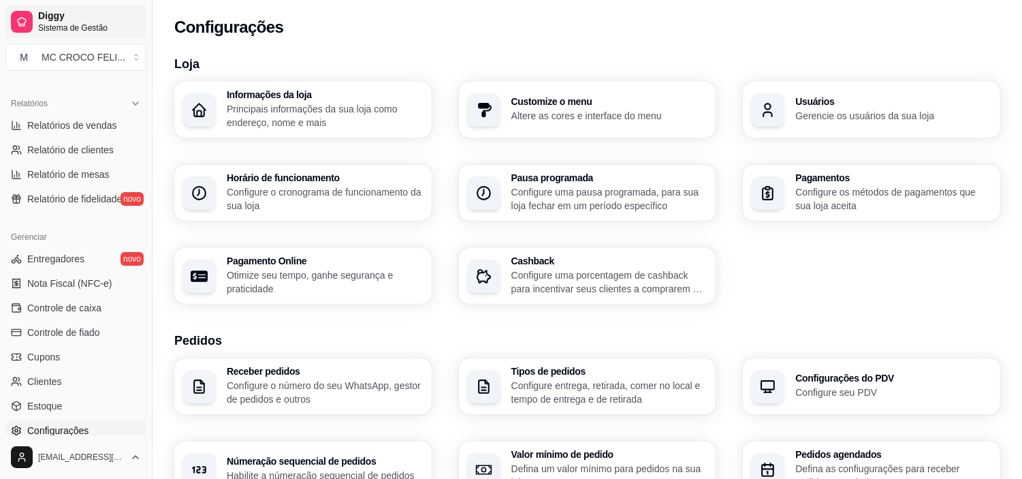
click at [97, 24] on span "Sistema de Gestão" at bounding box center [89, 27] width 103 height 11
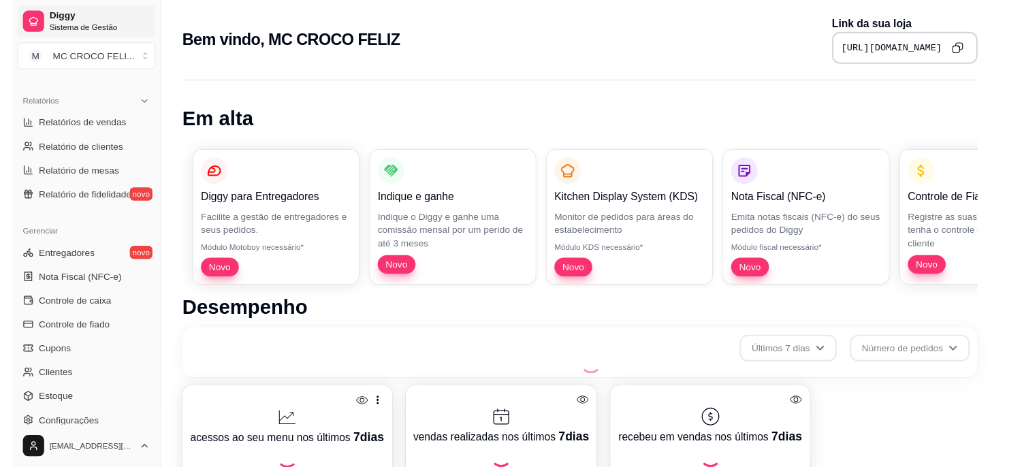
scroll to position [491, 0]
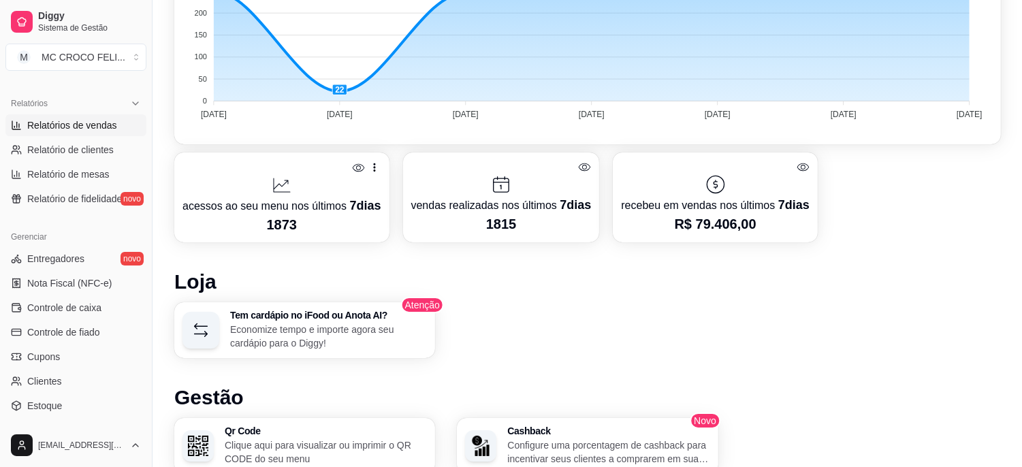
click at [72, 120] on span "Relatórios de vendas" at bounding box center [72, 125] width 90 height 14
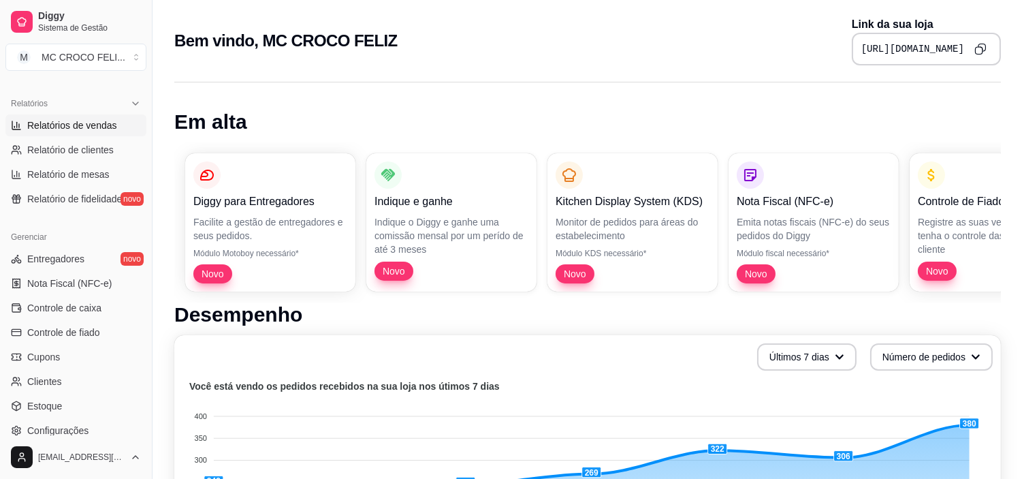
select select "ALL"
select select "0"
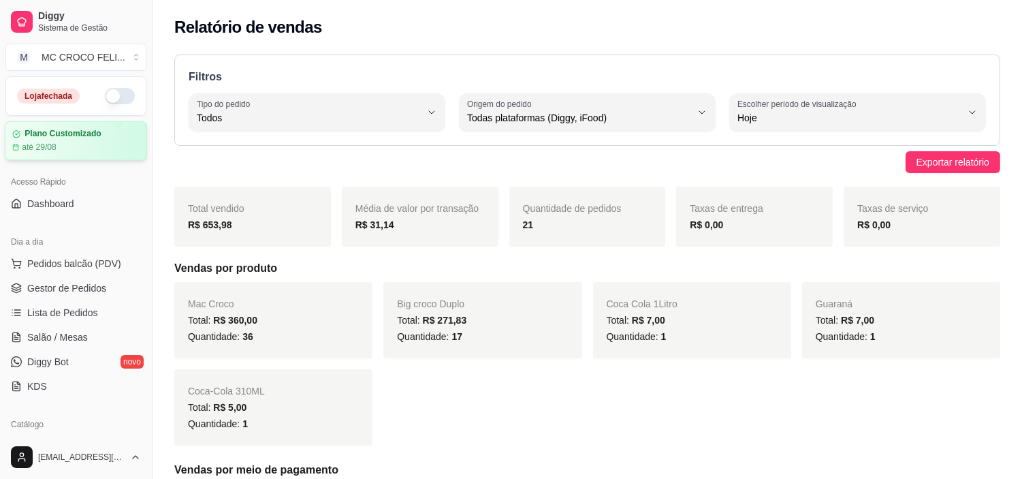
click at [119, 139] on div "Plano Customizado até 29/08" at bounding box center [75, 141] width 127 height 24
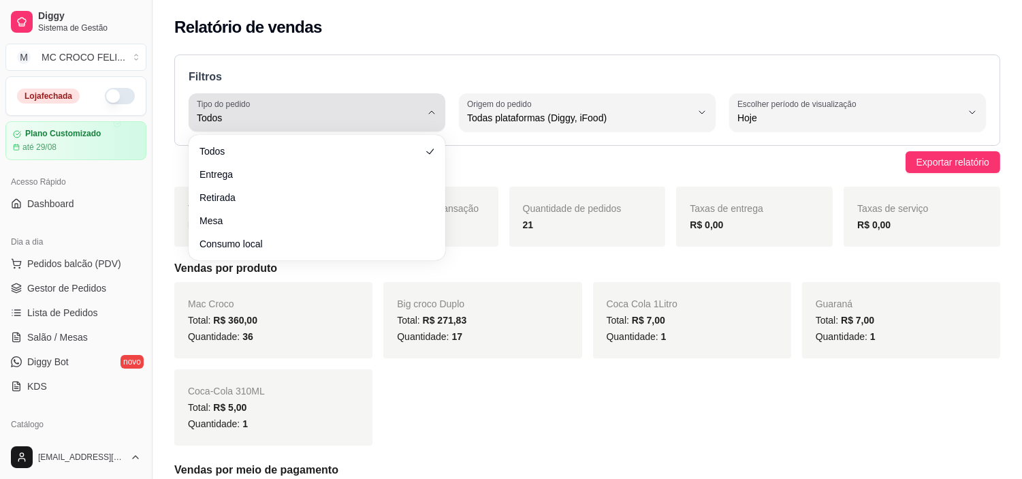
click at [328, 109] on div "Todos" at bounding box center [309, 112] width 224 height 27
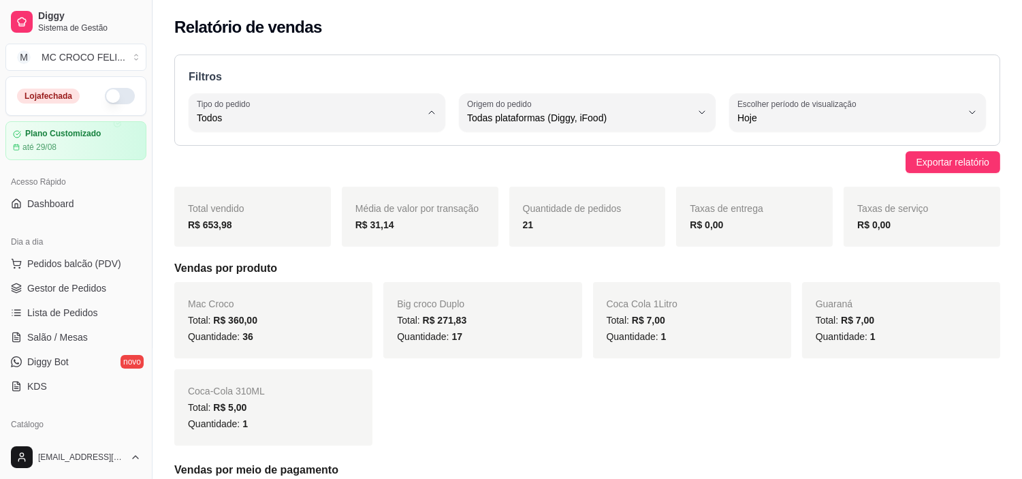
click at [280, 152] on span "Todos" at bounding box center [310, 150] width 212 height 13
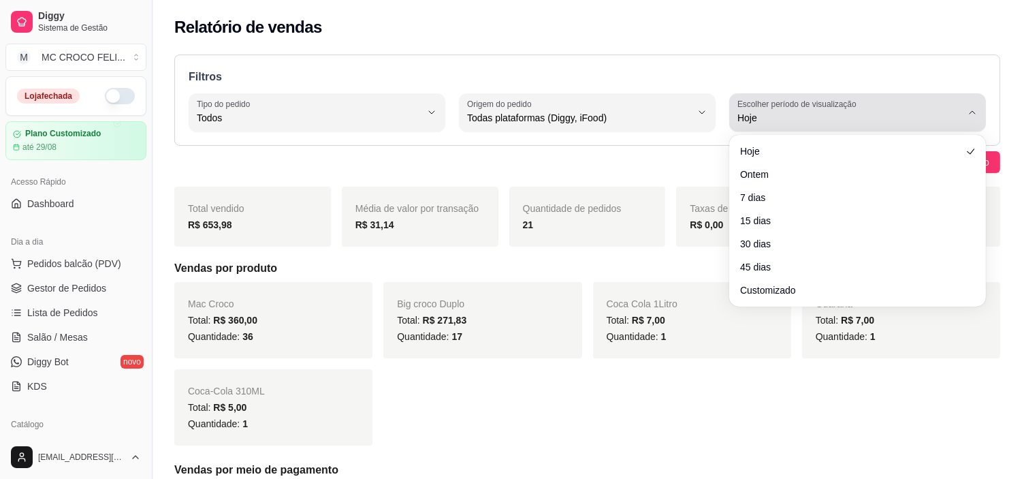
click at [832, 112] on span "Hoje" at bounding box center [849, 118] width 224 height 14
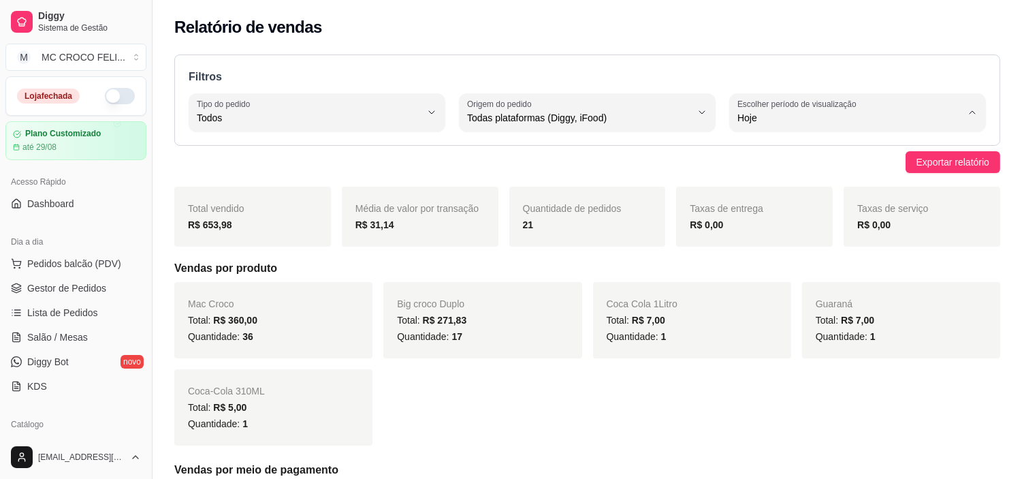
click at [765, 148] on span "Hoje" at bounding box center [851, 150] width 212 height 13
click at [148, 187] on button "Toggle Sidebar" at bounding box center [151, 239] width 11 height 479
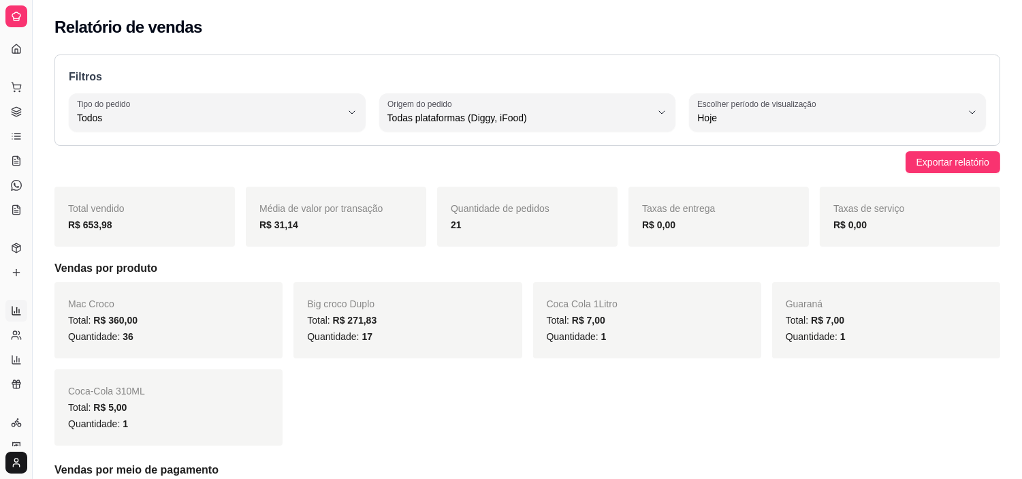
drag, startPoint x: 148, startPoint y: 187, endPoint x: 53, endPoint y: 147, distance: 102.8
click at [31, 97] on button "Toggle Sidebar" at bounding box center [32, 239] width 11 height 479
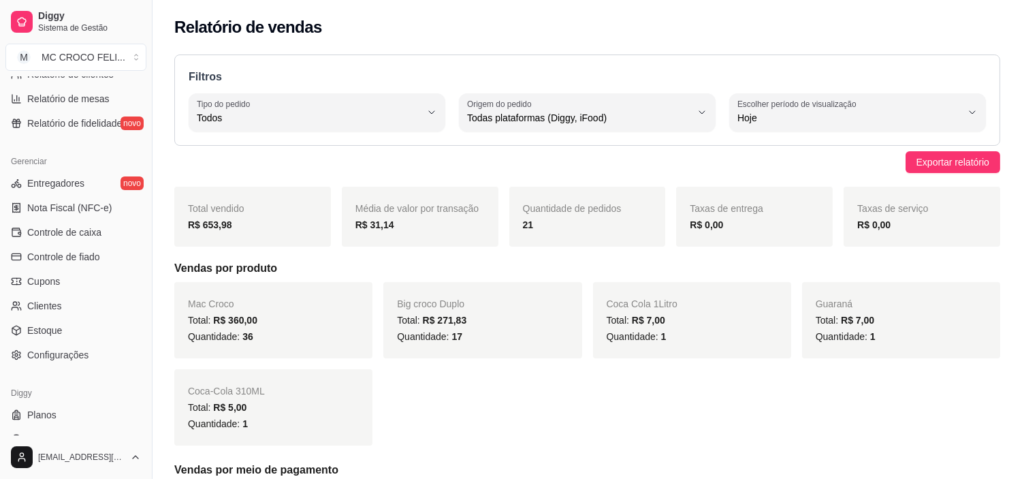
scroll to position [500, 0]
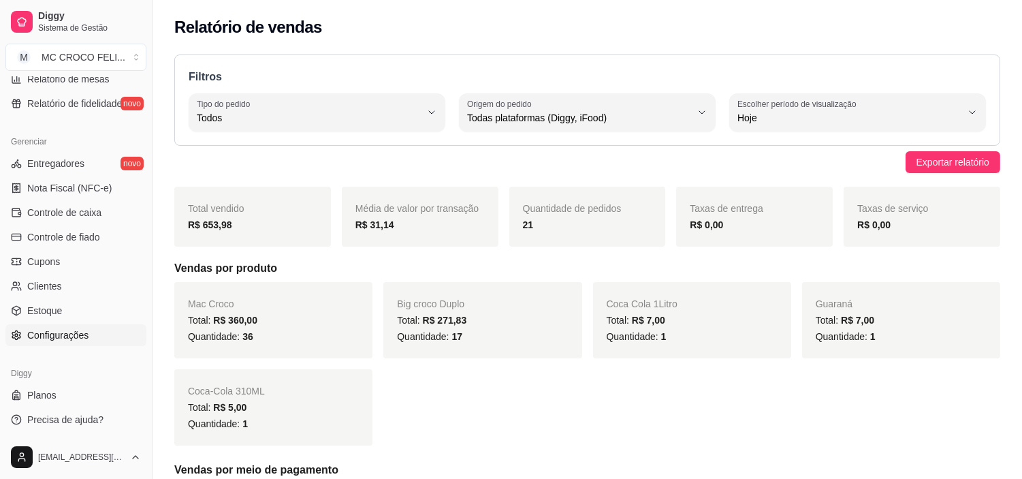
click at [77, 328] on span "Configurações" at bounding box center [57, 335] width 61 height 14
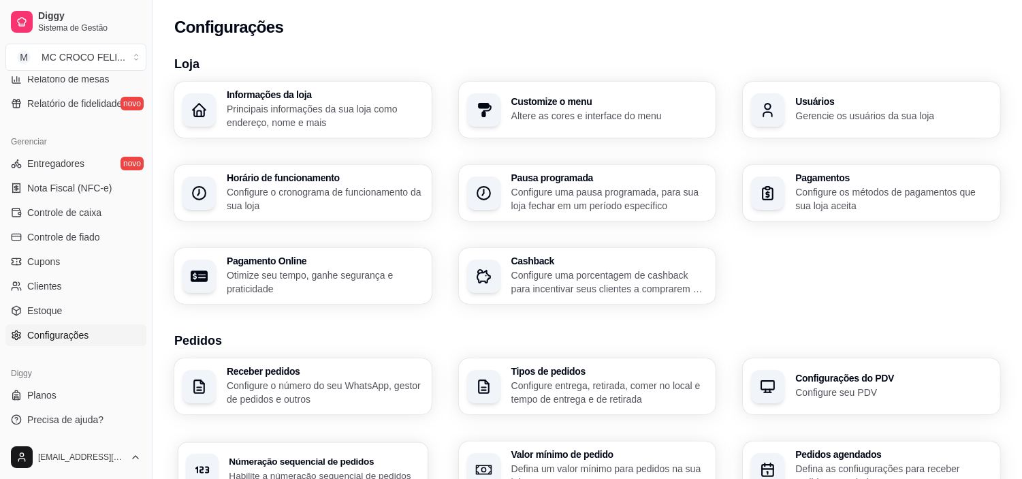
click at [366, 448] on div "Númeração sequencial de pedidos Habilite a númeração sequencial de pedidos" at bounding box center [302, 469] width 249 height 54
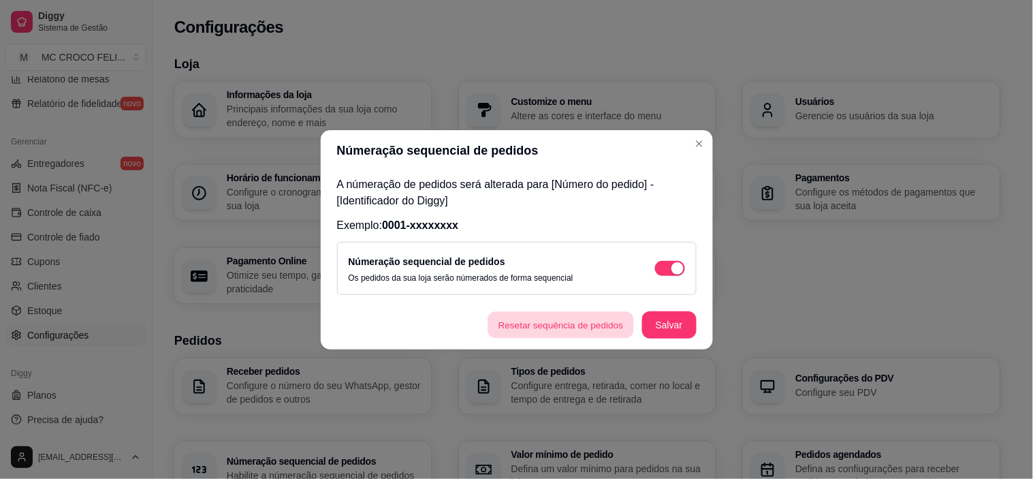
click at [609, 334] on button "Resetar sequência de pedidos" at bounding box center [561, 324] width 146 height 27
click at [677, 321] on button "Salvar" at bounding box center [669, 324] width 54 height 27
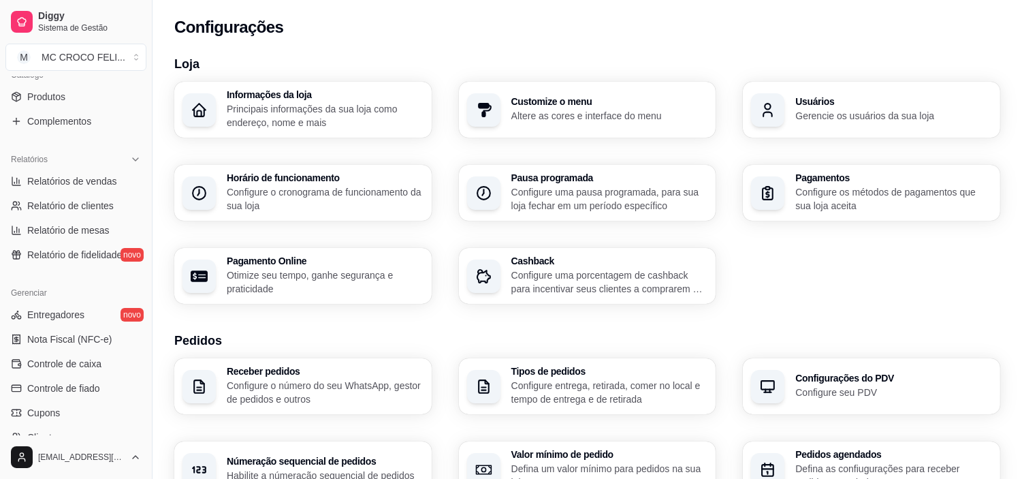
scroll to position [298, 0]
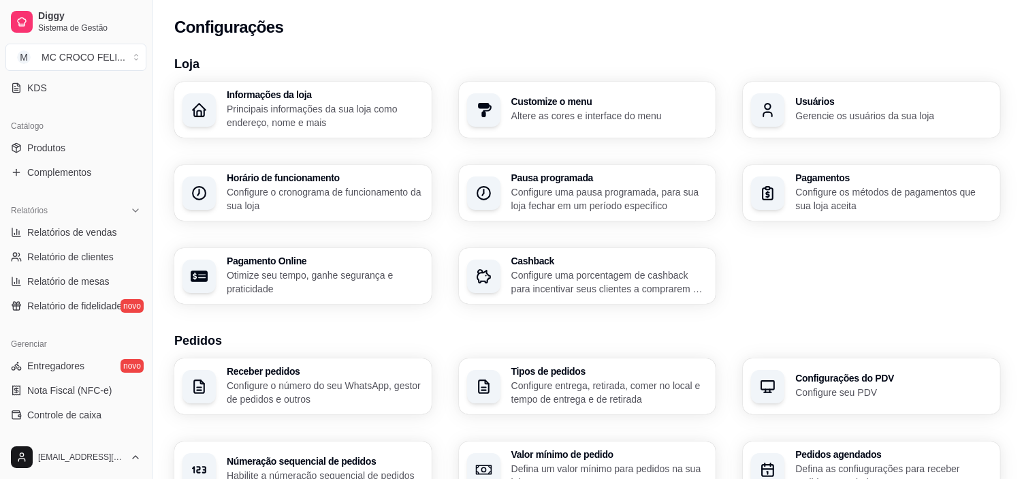
click at [123, 71] on div "Diggy Sistema de Gestão M MC CROCO FELI ..." at bounding box center [76, 38] width 152 height 76
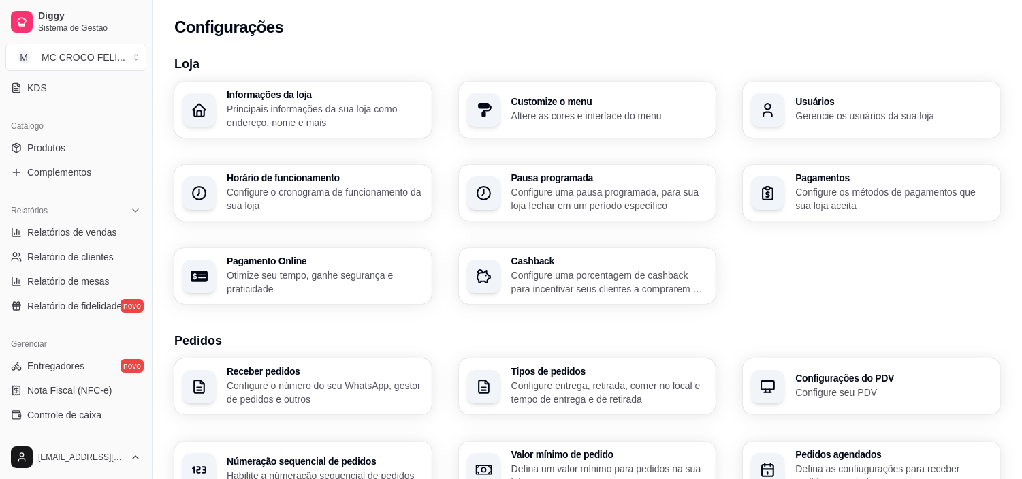
click at [123, 71] on div "Diggy Sistema de Gestão M MC CROCO FELI ..." at bounding box center [76, 38] width 152 height 76
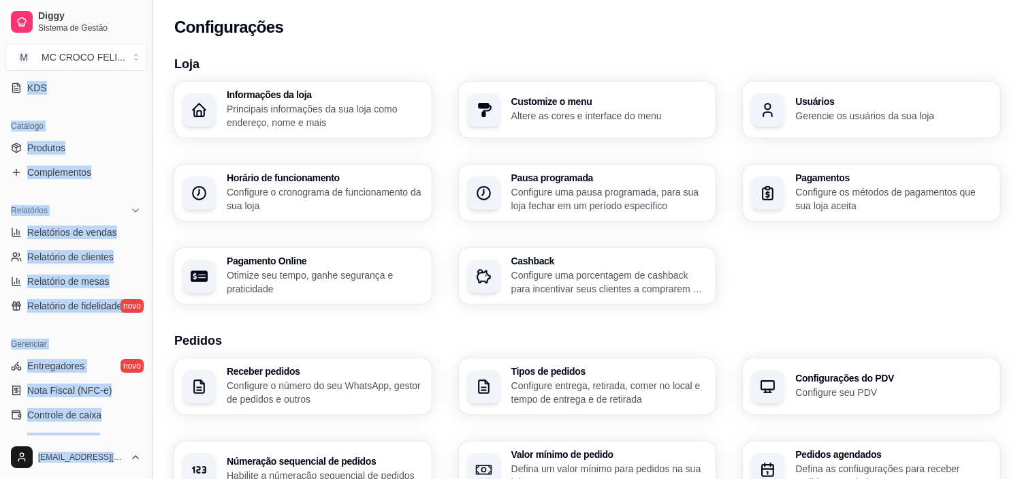
drag, startPoint x: 123, startPoint y: 71, endPoint x: 148, endPoint y: 75, distance: 24.8
click at [148, 75] on div "Diggy Sistema de Gestão M MC CROCO FELI ... Loja fechada Plano Customizado até …" at bounding box center [76, 239] width 152 height 479
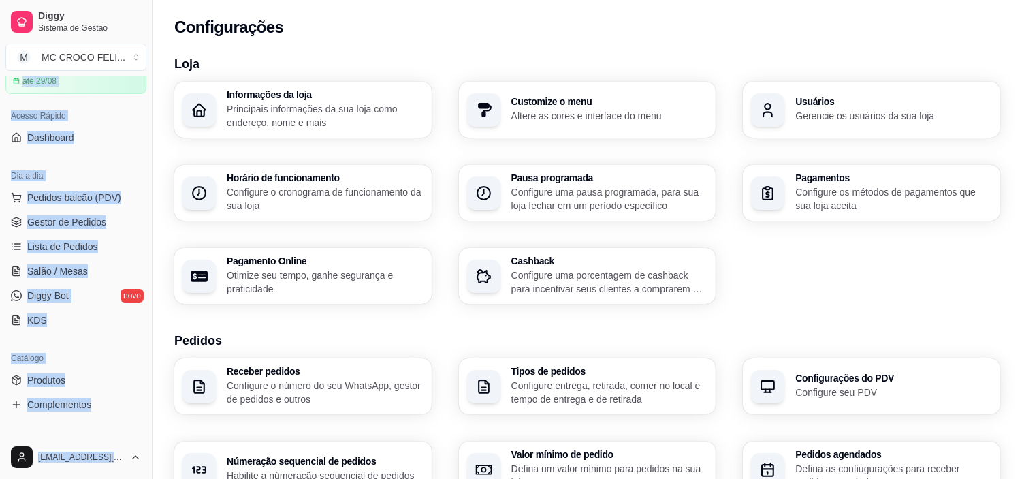
scroll to position [0, 0]
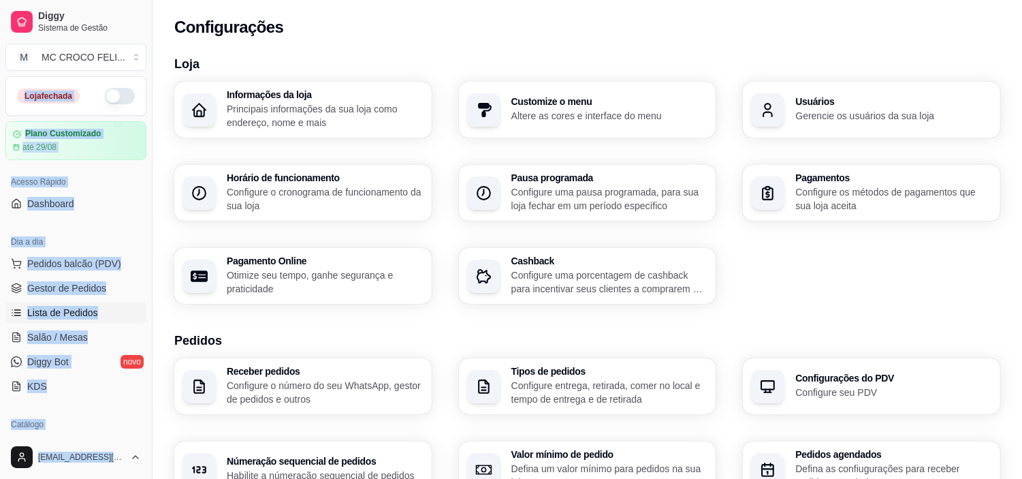
click at [72, 319] on span "Lista de Pedidos" at bounding box center [62, 313] width 71 height 14
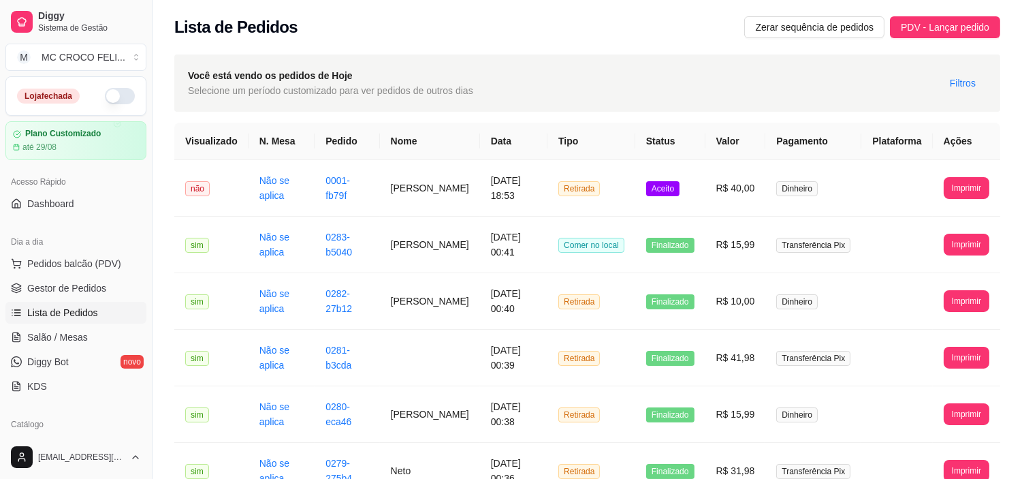
click at [432, 31] on div "Lista de Pedidos Zerar sequência de pedidos PDV - Lançar pedido" at bounding box center [587, 27] width 826 height 22
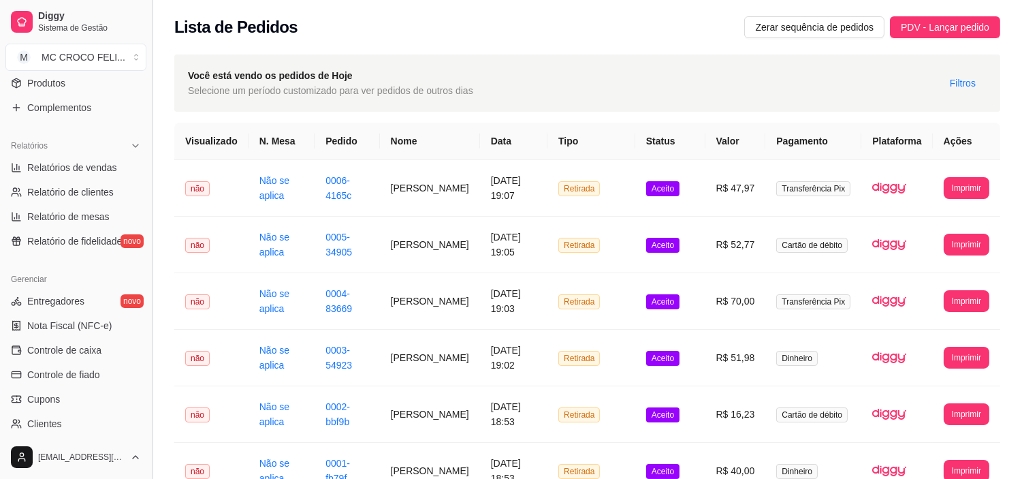
scroll to position [410, 0]
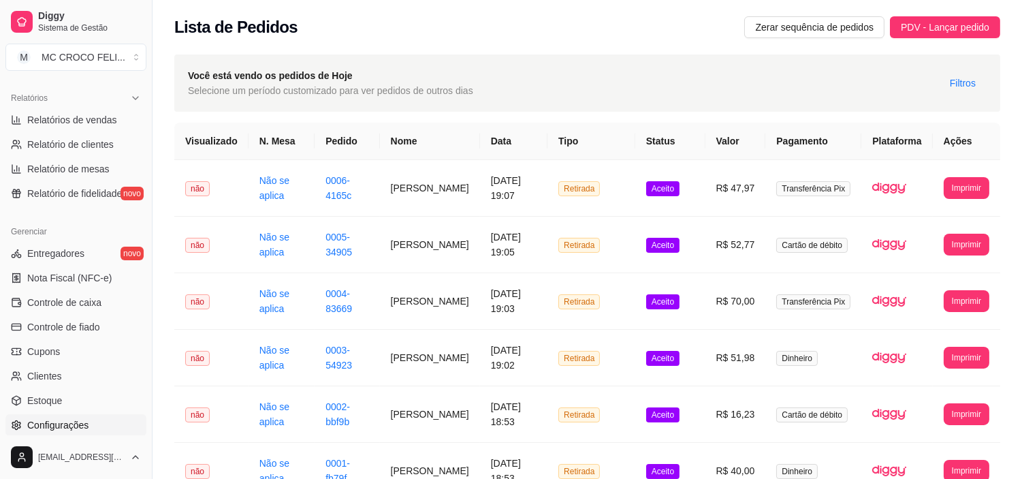
click at [97, 424] on link "Configurações" at bounding box center [75, 425] width 141 height 22
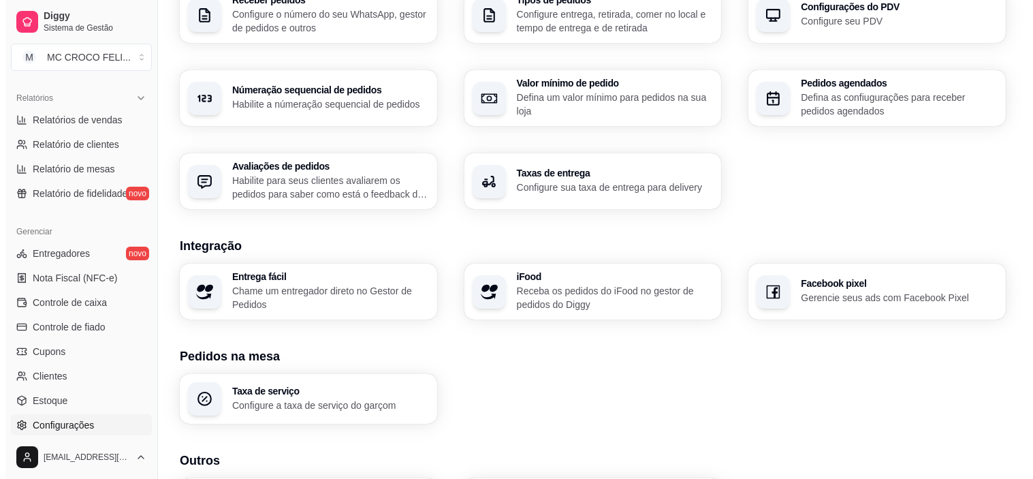
scroll to position [423, 0]
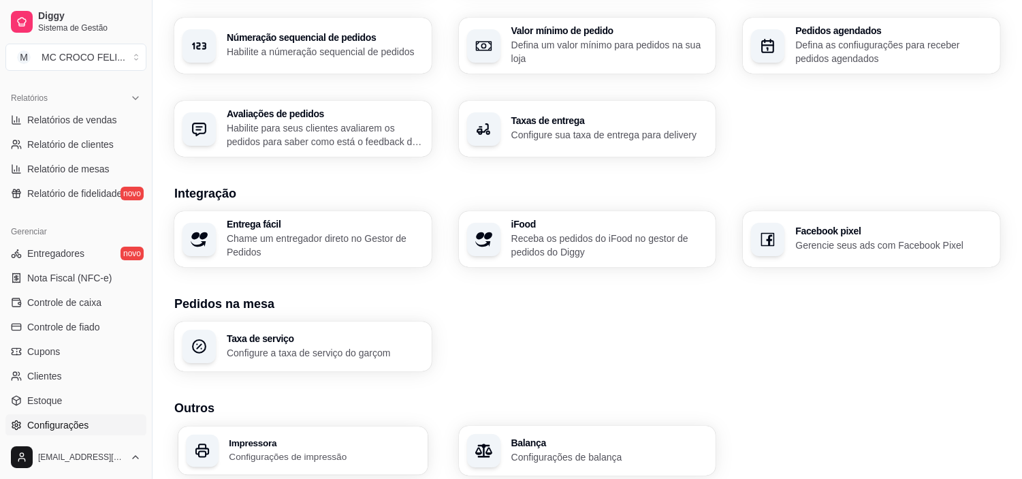
click at [344, 453] on p "Configurações de impressão" at bounding box center [324, 456] width 191 height 13
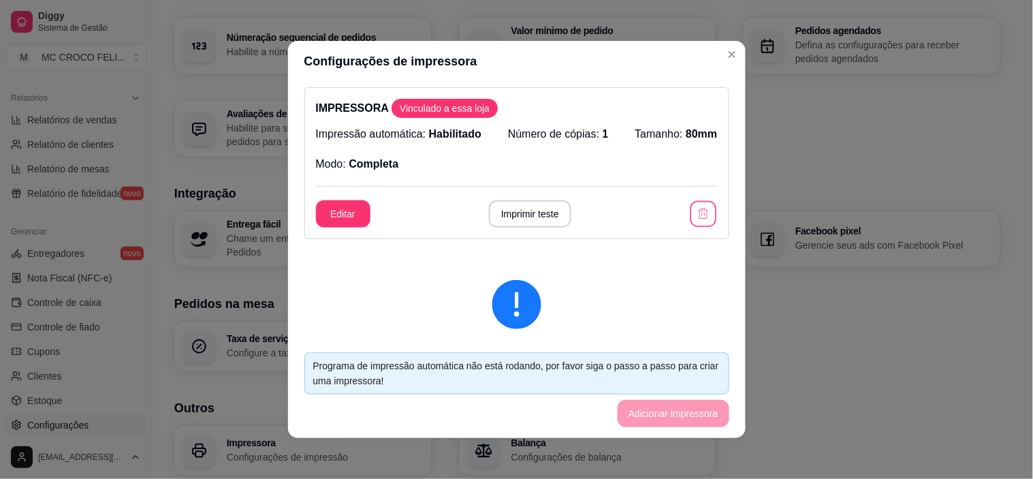
click at [694, 211] on button "button" at bounding box center [703, 214] width 27 height 27
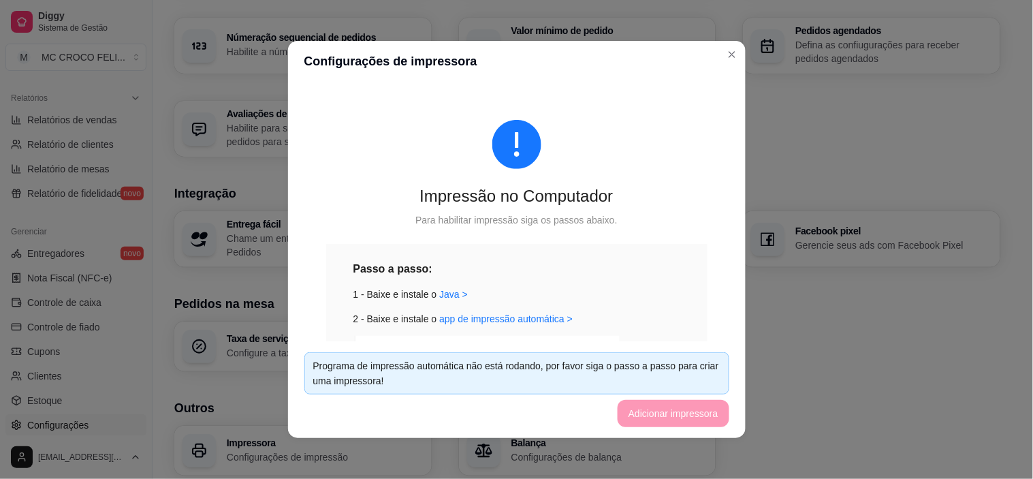
click at [541, 260] on div "Passo a passo:" at bounding box center [516, 268] width 327 height 17
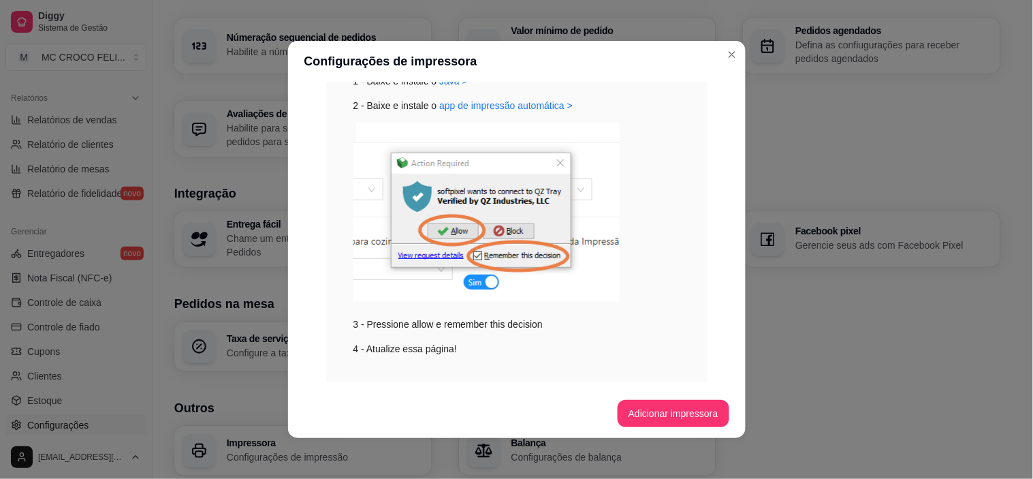
scroll to position [244, 0]
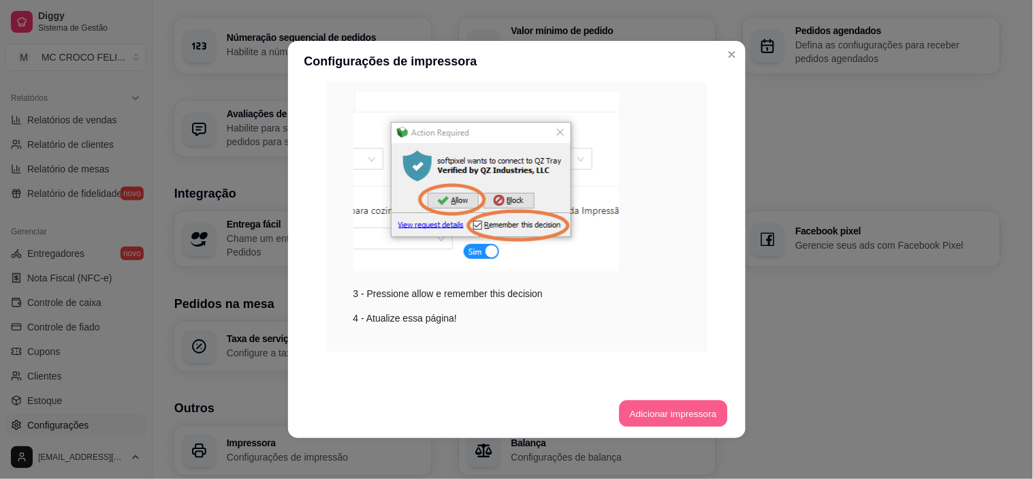
click at [664, 418] on button "Adicionar impressora" at bounding box center [673, 413] width 108 height 27
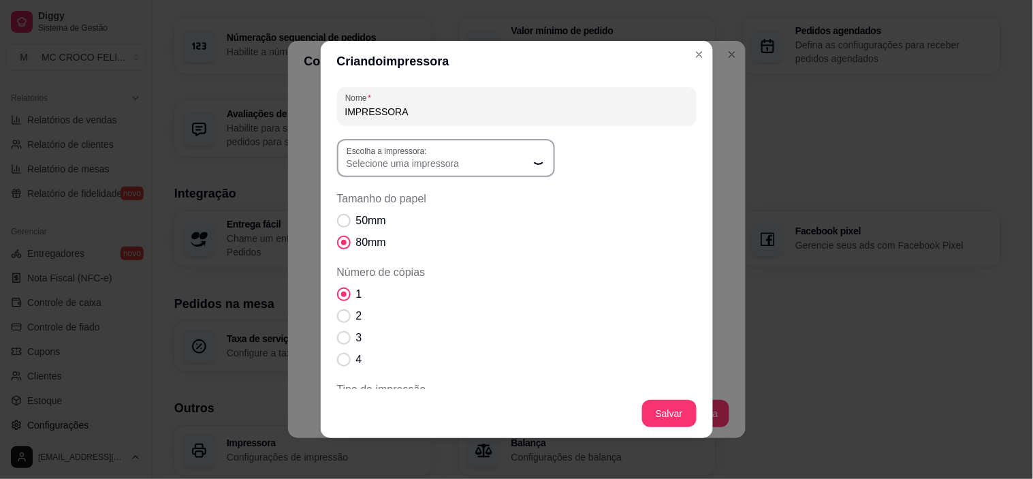
click at [419, 157] on label "Escolha a impressora:" at bounding box center [388, 151] width 85 height 12
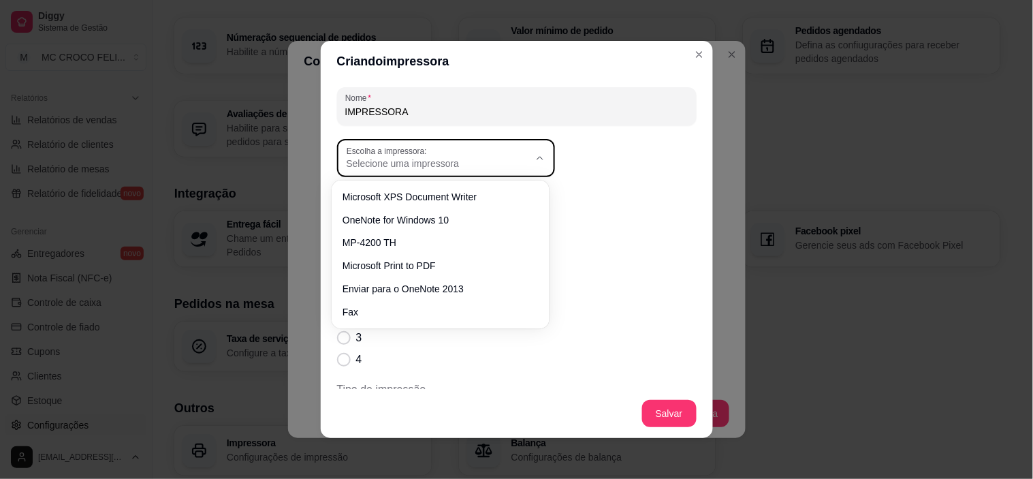
click at [456, 161] on span "Selecione uma impressora" at bounding box center [437, 164] width 182 height 14
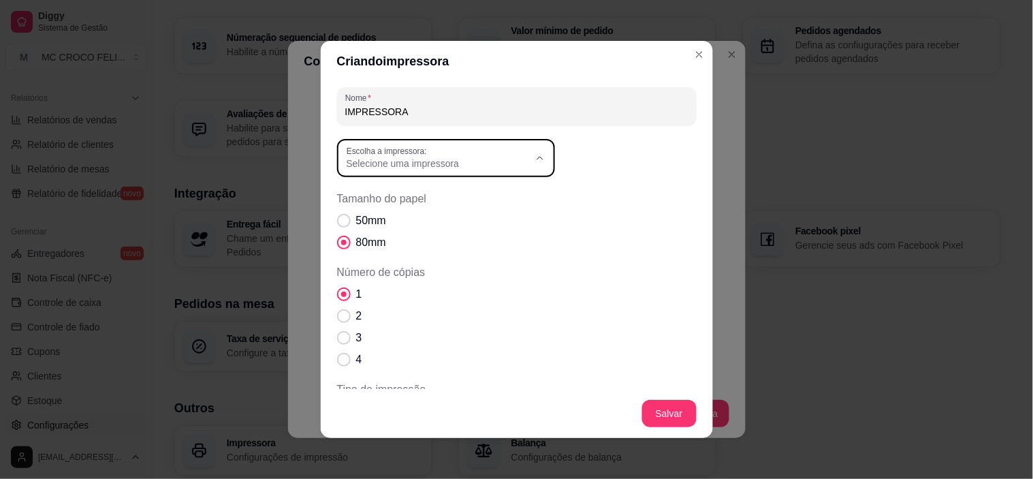
click at [389, 242] on span "MP-4200 TH" at bounding box center [433, 240] width 175 height 13
type input "MP-4200 TH"
select select "MP-4200 TH"
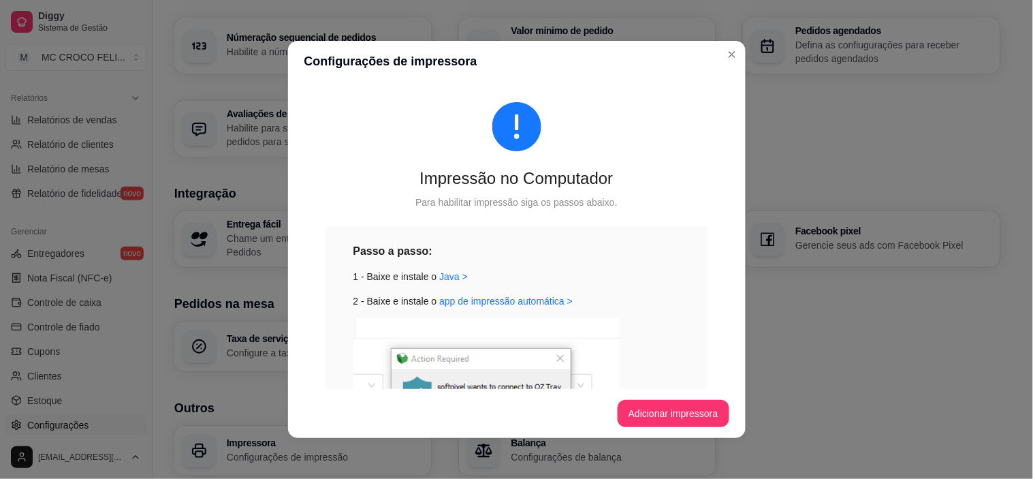
scroll to position [97, 0]
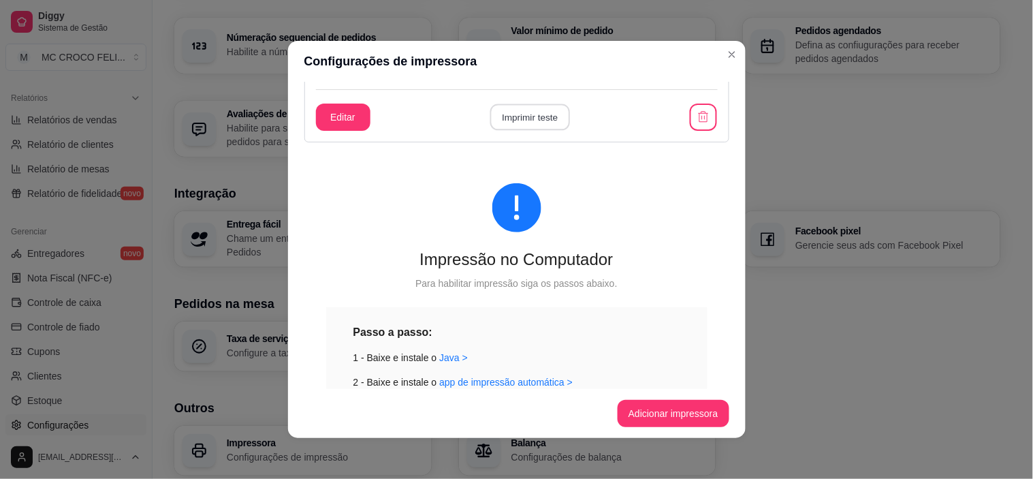
click at [506, 114] on button "Imprimir teste" at bounding box center [530, 117] width 80 height 27
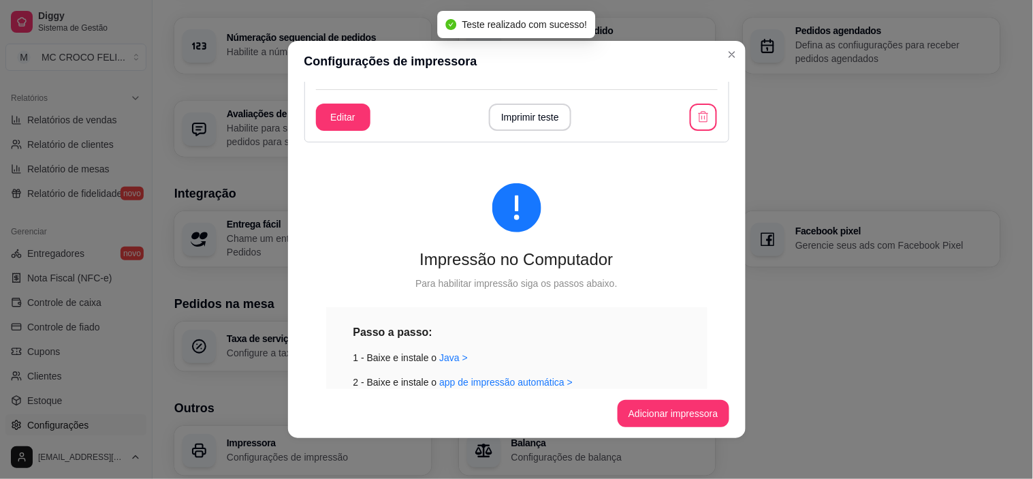
scroll to position [0, 0]
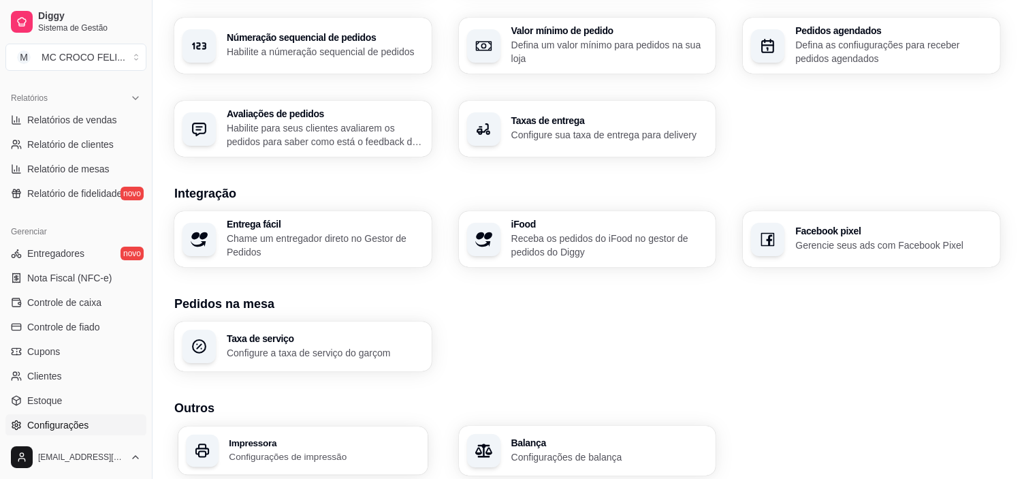
click at [301, 439] on h3 "Impressora" at bounding box center [324, 443] width 191 height 10
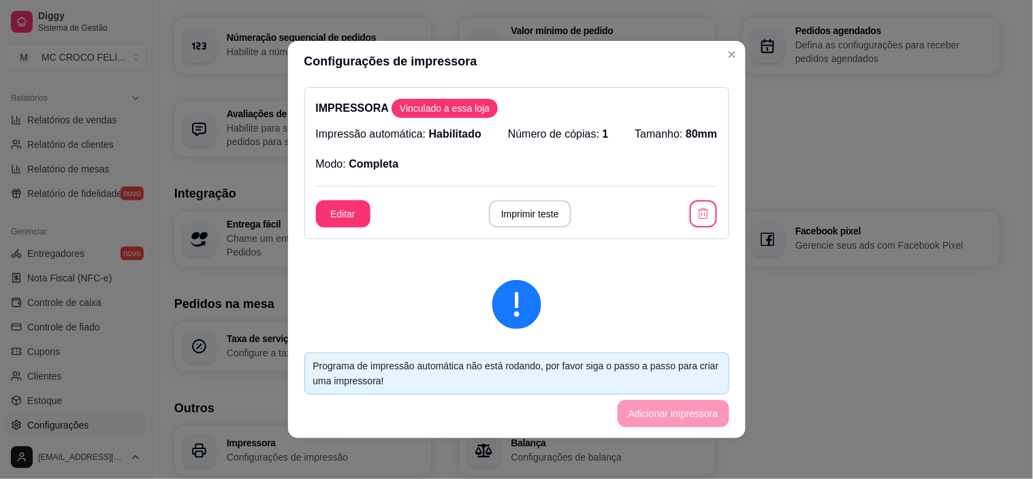
click at [340, 233] on div "IMPRESSORA Vinculado a essa loja Impressão automática: Habilitado Número de cóp…" at bounding box center [516, 163] width 425 height 152
click at [351, 201] on button "Editar" at bounding box center [343, 214] width 53 height 27
